Goal: Task Accomplishment & Management: Use online tool/utility

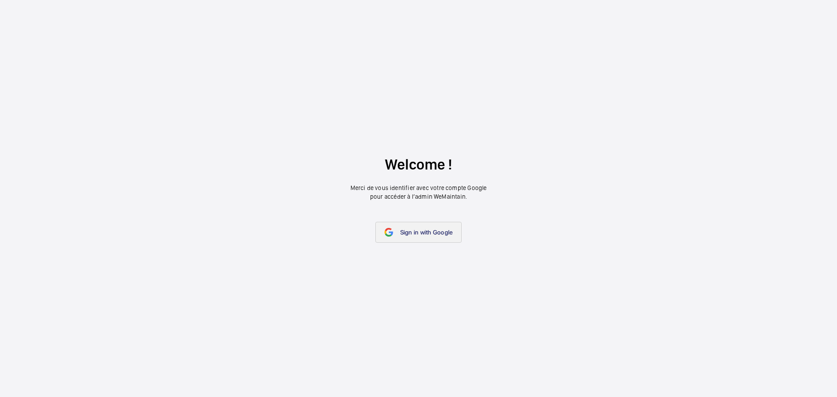
click at [428, 228] on link "Sign in with Google" at bounding box center [418, 232] width 87 height 21
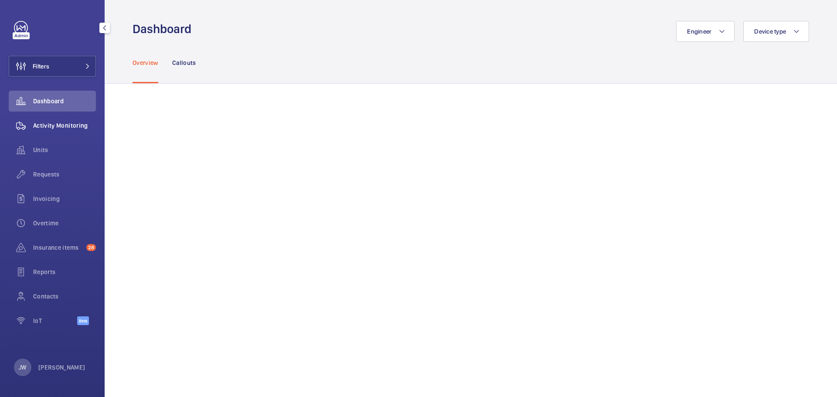
click at [72, 125] on span "Activity Monitoring" at bounding box center [64, 125] width 63 height 9
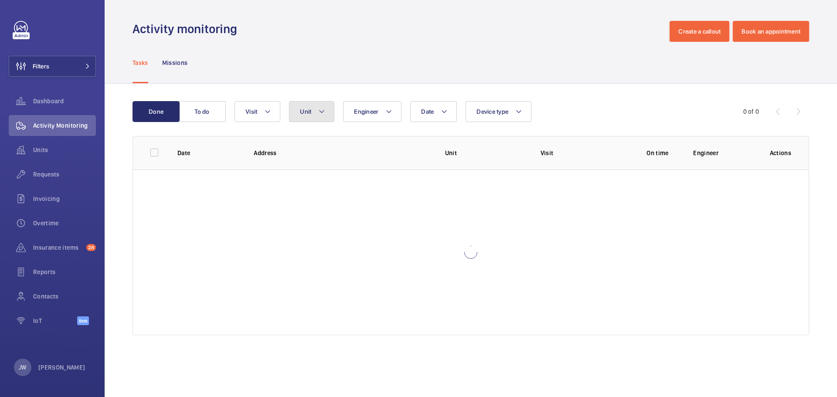
click at [314, 115] on button "Unit" at bounding box center [311, 111] width 45 height 21
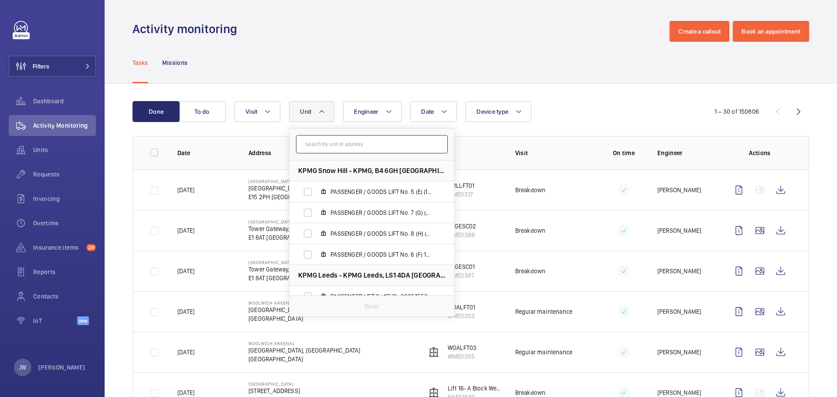
click at [339, 145] on input "text" at bounding box center [372, 144] width 152 height 18
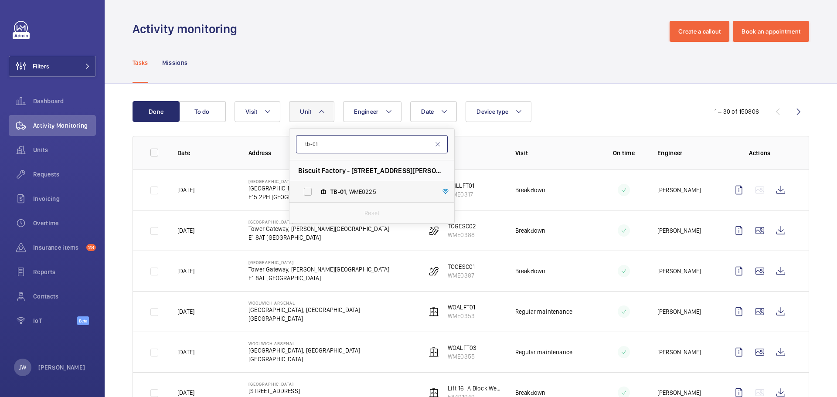
type input "tb-01"
click at [357, 187] on span "TB-01 , WME0225" at bounding box center [380, 191] width 101 height 9
click at [316, 187] on input "TB-01 , WME0225" at bounding box center [307, 191] width 17 height 17
checkbox input "true"
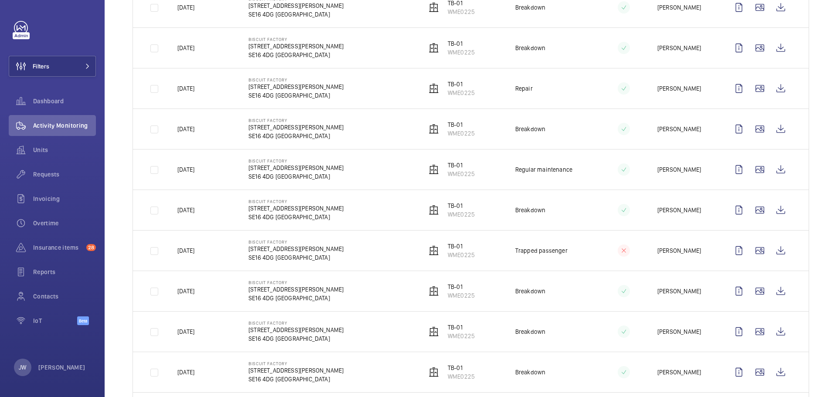
scroll to position [1010, 0]
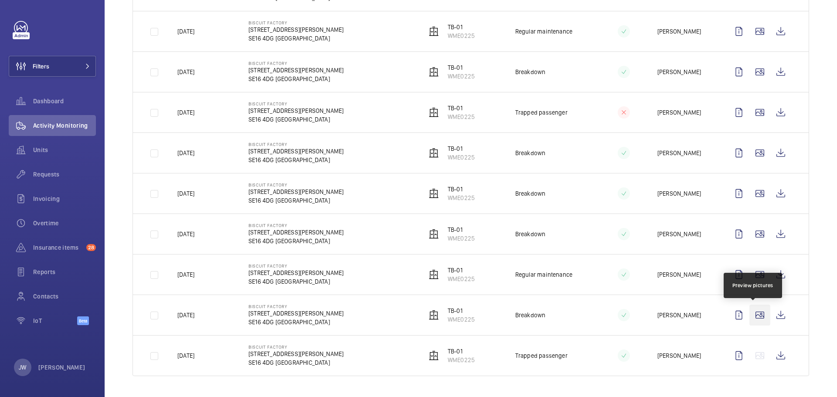
click at [752, 315] on wm-front-icon-button at bounding box center [759, 315] width 21 height 21
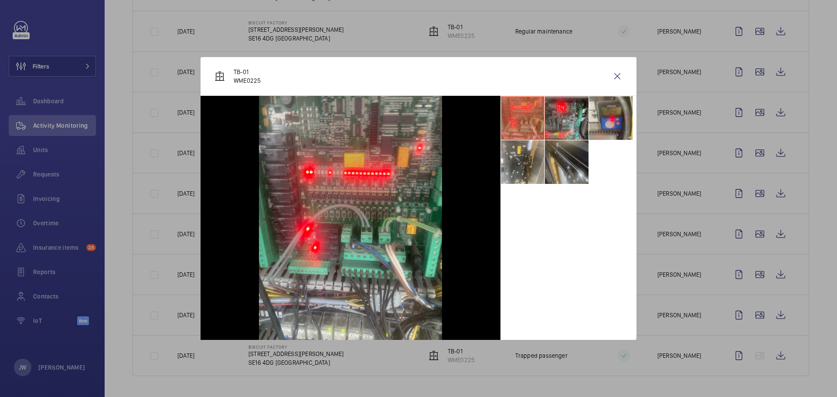
click at [571, 176] on li at bounding box center [567, 162] width 44 height 44
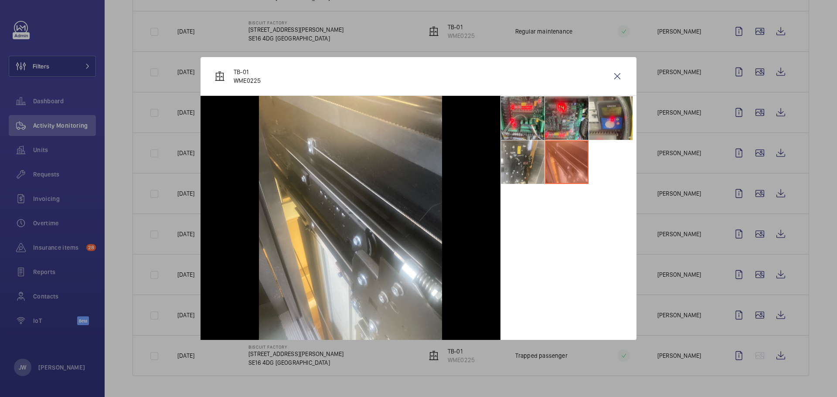
click at [716, 279] on div at bounding box center [418, 198] width 837 height 397
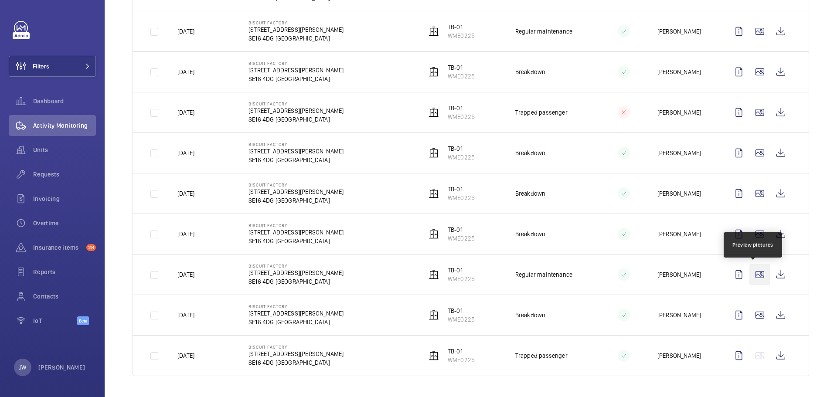
click at [755, 274] on wm-front-icon-button at bounding box center [759, 274] width 21 height 21
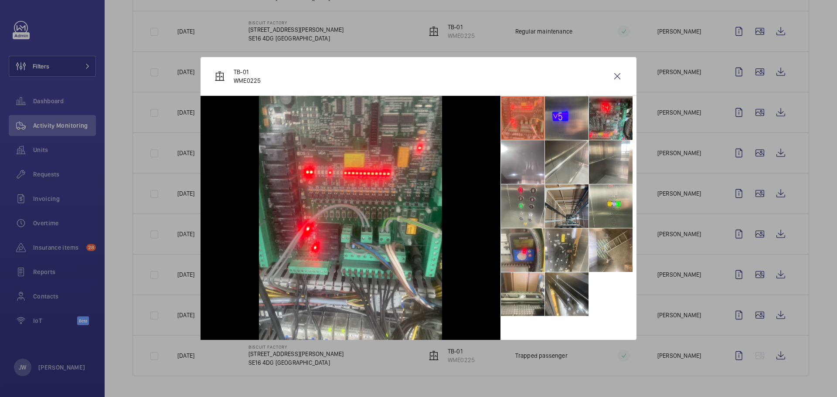
click at [569, 207] on li at bounding box center [567, 206] width 44 height 44
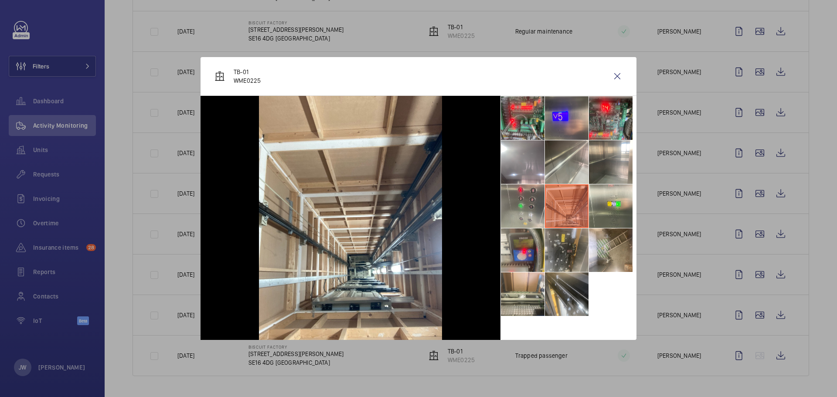
click at [573, 242] on li at bounding box center [567, 250] width 44 height 44
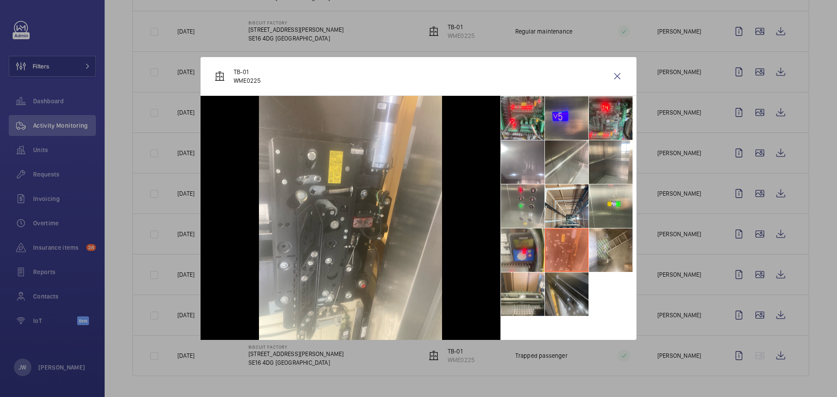
click at [567, 281] on li at bounding box center [567, 294] width 44 height 44
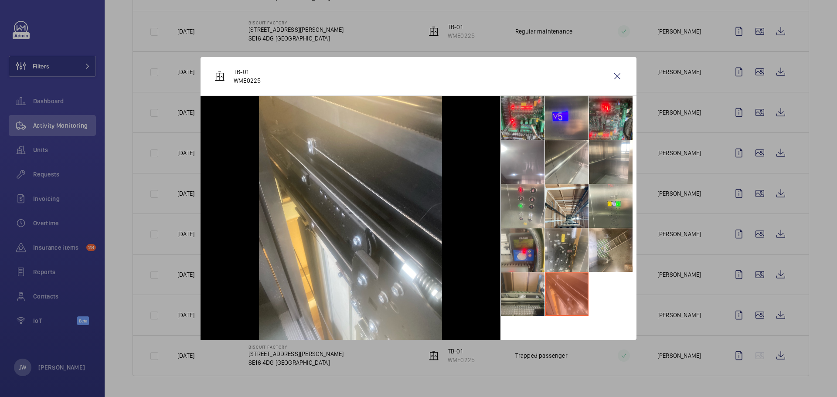
click at [532, 289] on li at bounding box center [523, 294] width 44 height 44
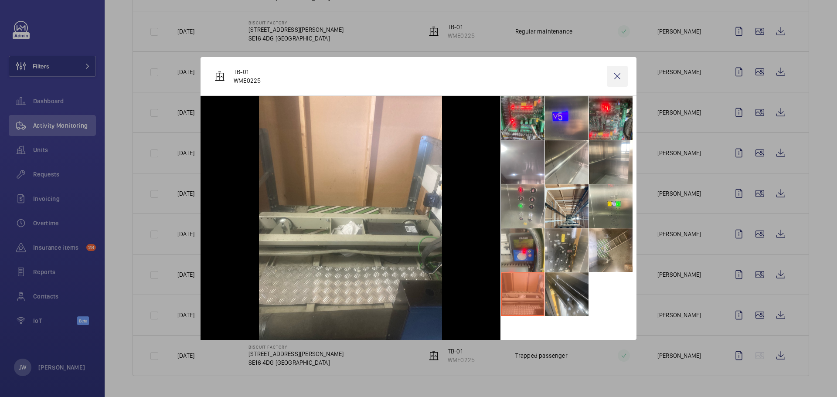
click at [617, 75] on wm-front-icon-button at bounding box center [617, 76] width 21 height 21
